Goal: Task Accomplishment & Management: Use online tool/utility

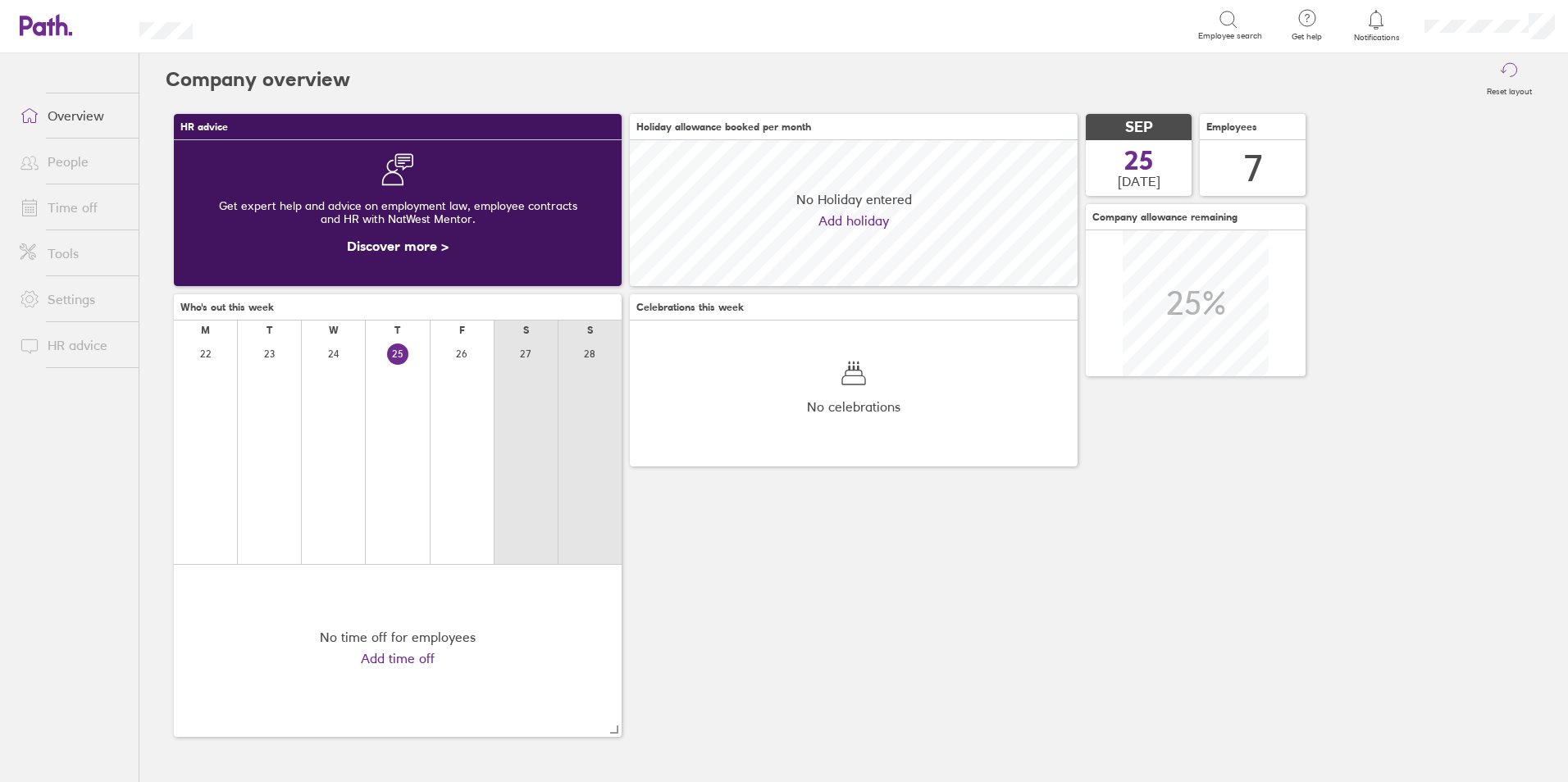
scroll to position [146, 448]
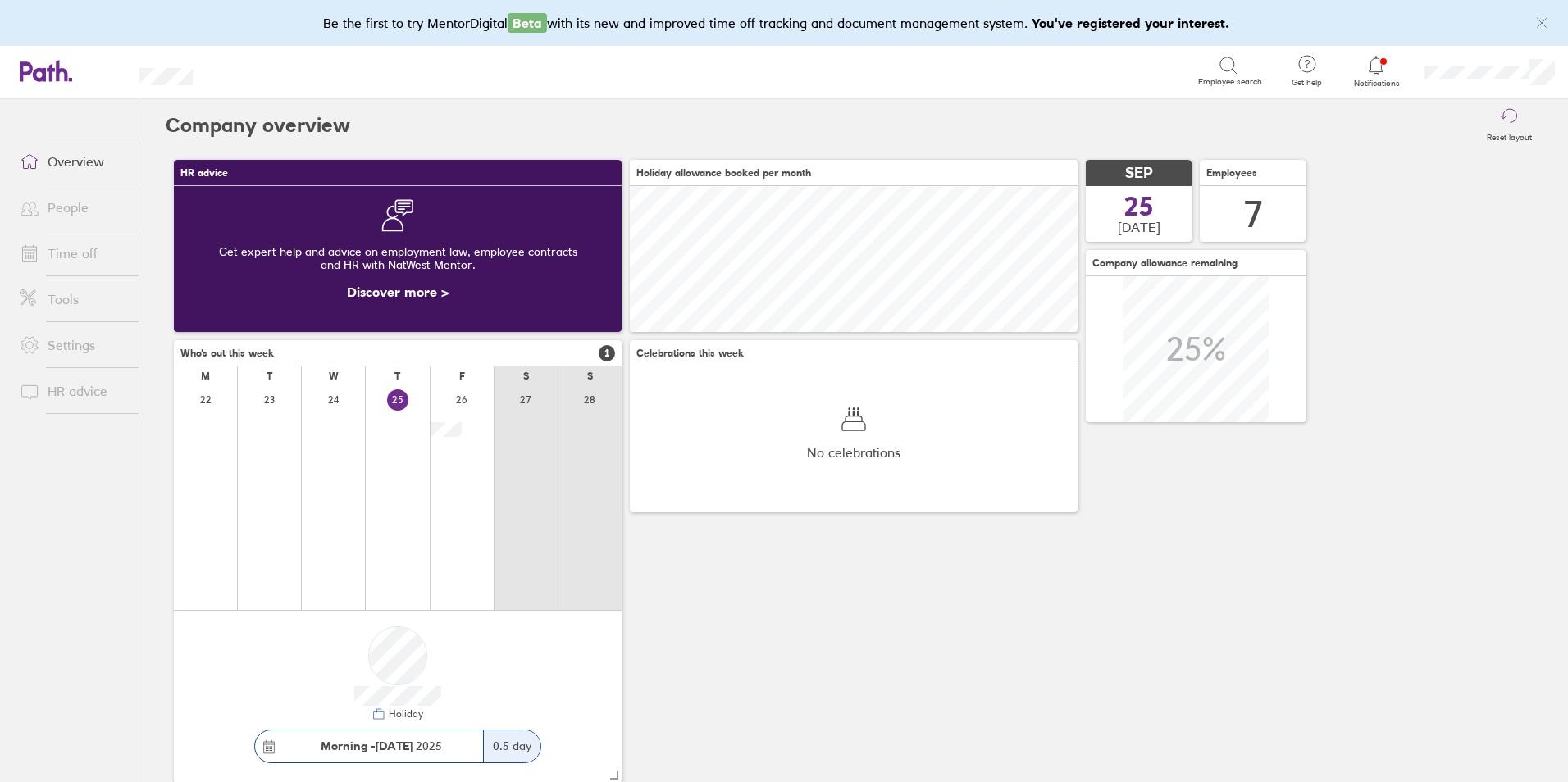
click at [50, 300] on link "Tools" at bounding box center [72, 299] width 132 height 32
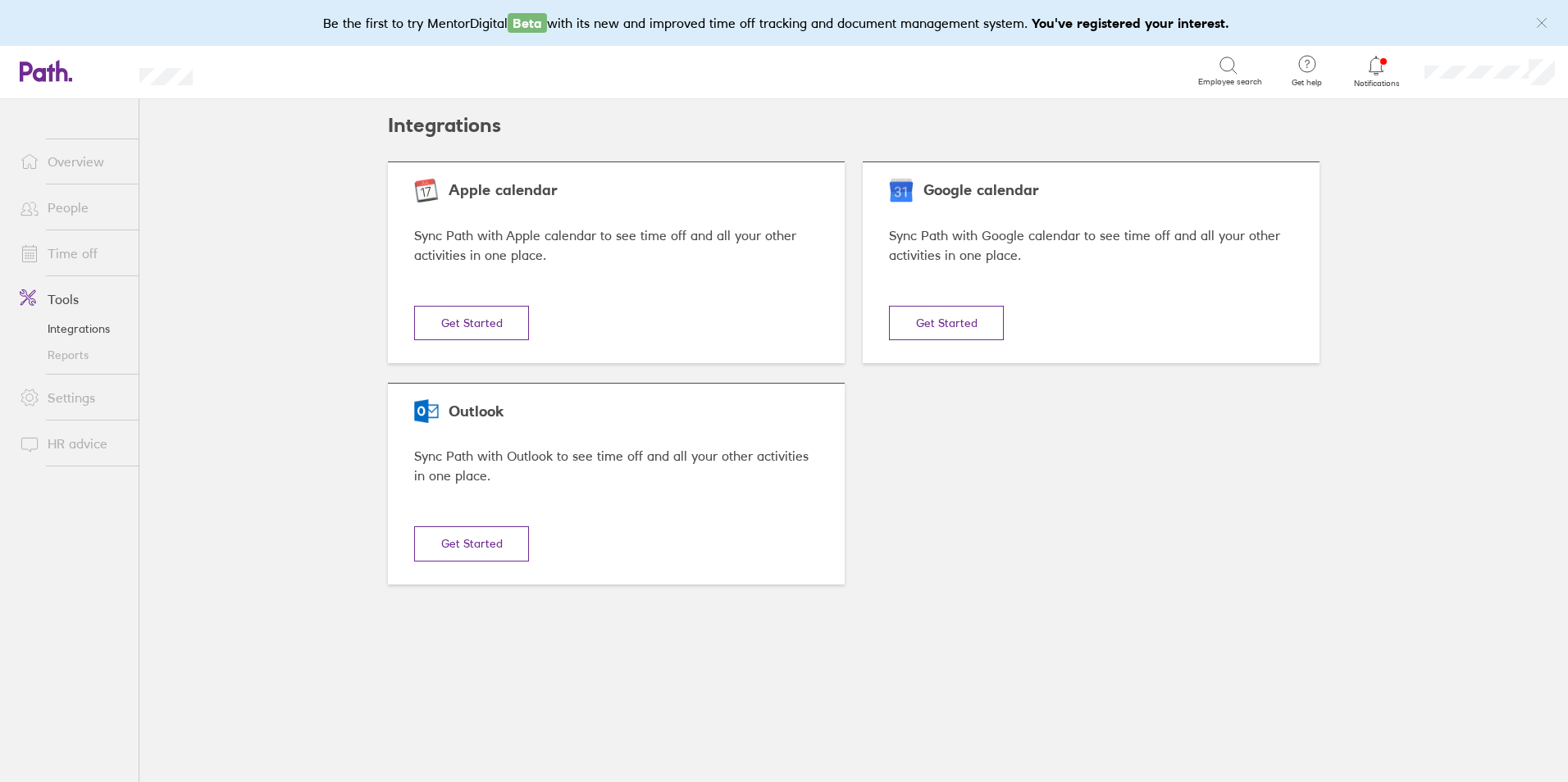
click at [59, 354] on link "Reports" at bounding box center [72, 355] width 132 height 26
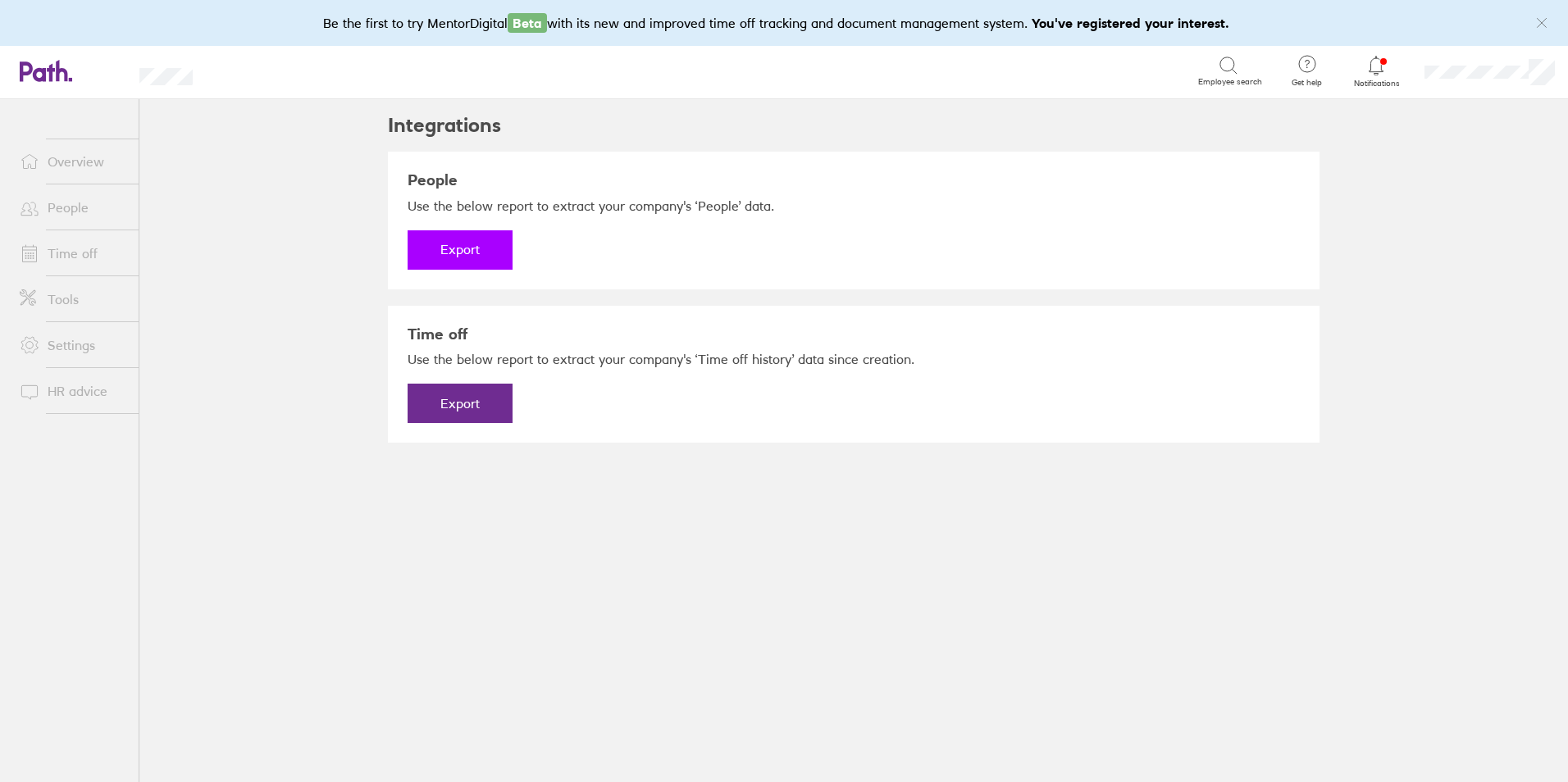
click at [470, 250] on button "Export" at bounding box center [460, 250] width 105 height 39
click at [470, 250] on link "Download" at bounding box center [460, 250] width 105 height 39
click at [465, 409] on button "Export" at bounding box center [460, 403] width 105 height 39
click at [481, 404] on link "Download" at bounding box center [460, 403] width 105 height 39
